Goal: Task Accomplishment & Management: Manage account settings

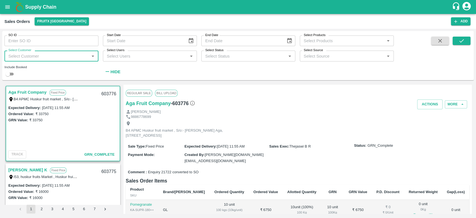
scroll to position [1, 0]
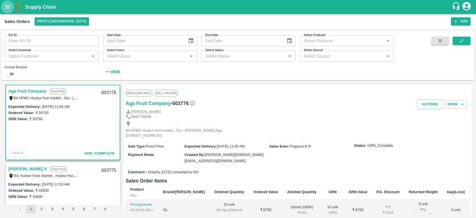
click at [5, 8] on icon "open drawer" at bounding box center [7, 7] width 6 height 6
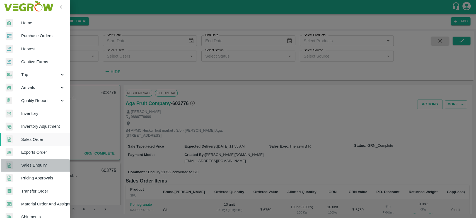
click at [30, 168] on link "Sales Enquiry" at bounding box center [35, 164] width 70 height 13
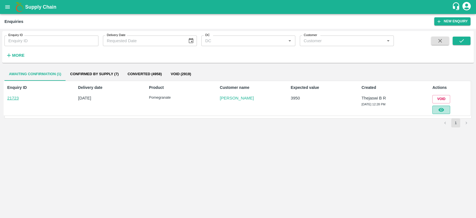
click at [438, 111] on icon "button" at bounding box center [441, 110] width 6 height 6
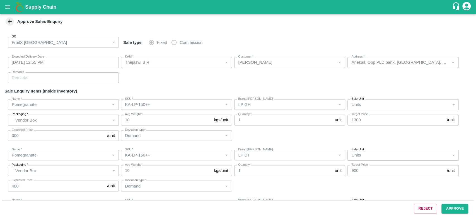
scroll to position [149, 0]
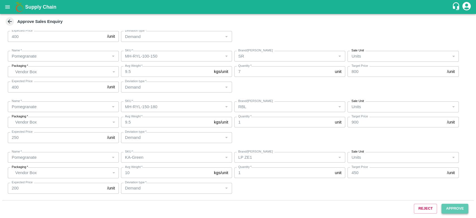
click at [453, 208] on button "Approve" at bounding box center [455, 208] width 27 height 10
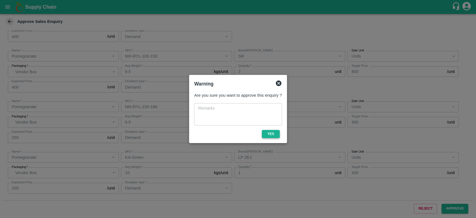
click at [269, 136] on button "Yes" at bounding box center [271, 134] width 18 height 8
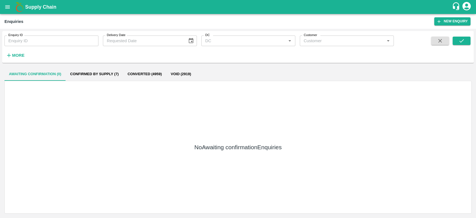
click at [8, 10] on icon "open drawer" at bounding box center [7, 7] width 6 height 6
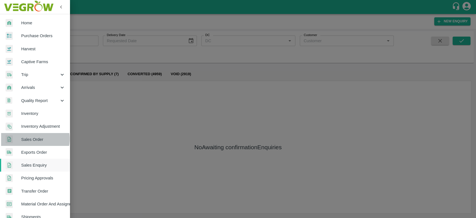
click at [28, 139] on span "Sales Order" at bounding box center [43, 139] width 44 height 6
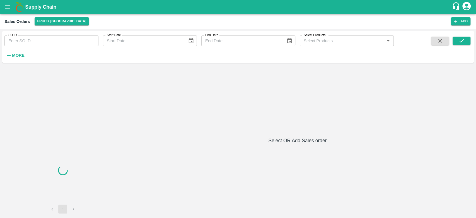
click at [15, 39] on input "SO ID" at bounding box center [51, 40] width 94 height 11
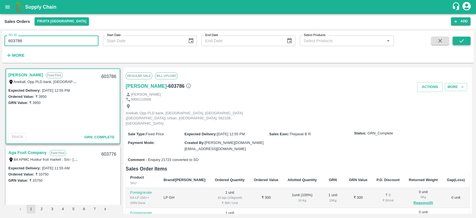
type input "603786"
click at [456, 37] on button "submit" at bounding box center [462, 41] width 18 height 8
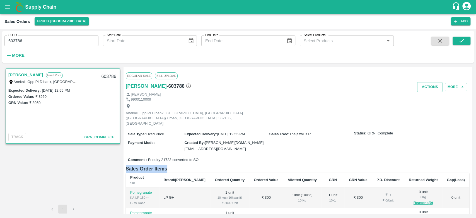
drag, startPoint x: 278, startPoint y: 155, endPoint x: 292, endPoint y: 143, distance: 18.6
click at [292, 143] on div "Regular Sale Bill Upload [PERSON_NAME] - 603786 Actions More [PERSON_NAME] 9900…" at bounding box center [298, 140] width 348 height 146
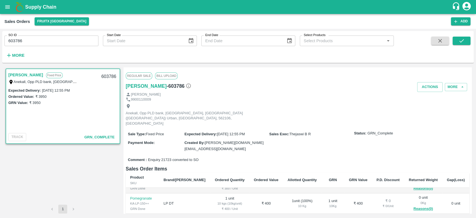
click at [107, 165] on div "[PERSON_NAME] Fixed Price Anekall, Opp PLD bank, Anekal, [GEOGRAPHIC_DATA] ([GE…" at bounding box center [62, 135] width 117 height 137
